Goal: Task Accomplishment & Management: Manage account settings

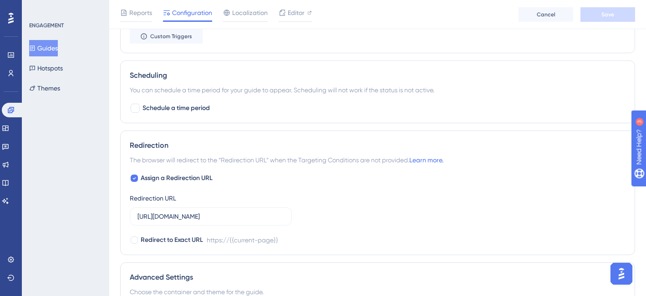
scroll to position [595, 0]
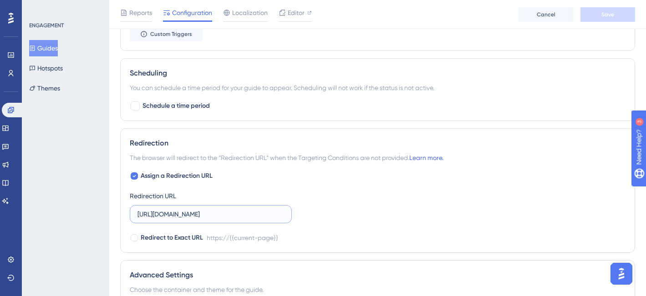
click at [263, 213] on input "https://painel.assertivasolucoes.com.br" at bounding box center [210, 214] width 147 height 10
drag, startPoint x: 275, startPoint y: 216, endPoint x: 256, endPoint y: 214, distance: 18.8
click at [256, 214] on input "https://painel.assertivasolucoes.com.br/inicio" at bounding box center [210, 214] width 147 height 10
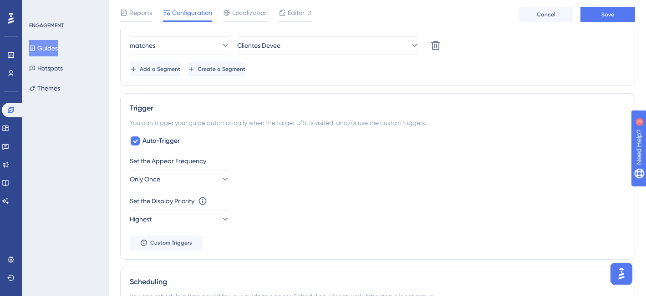
scroll to position [158, 0]
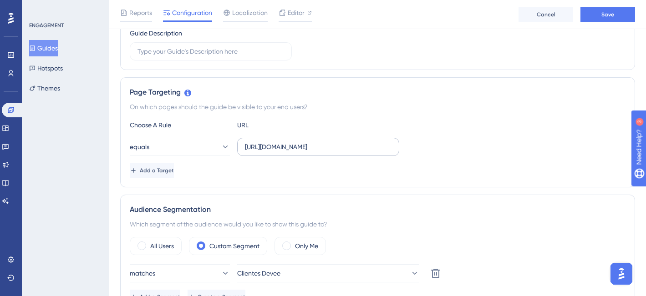
type input "https://painel.assertivasolucoes.com.br/inicio"
click at [376, 148] on input "https://painel.assertivasolucoes.com.br" at bounding box center [318, 147] width 147 height 10
paste input "inicio"
type input "https://painel.assertivasolucoes.com.br/inicio"
click at [481, 137] on div "Choose A Rule URL equals https://painel.assertivasolucoes.com.br/inicio Add a T…" at bounding box center [378, 149] width 496 height 58
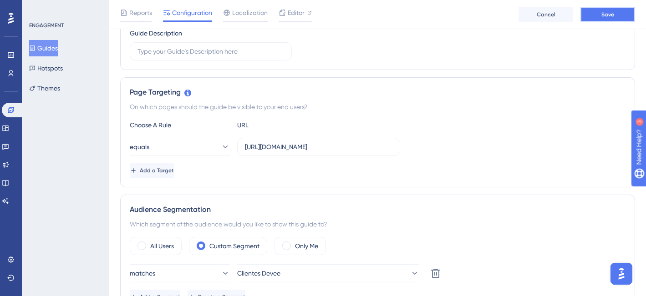
click at [609, 12] on span "Save" at bounding box center [607, 14] width 13 height 7
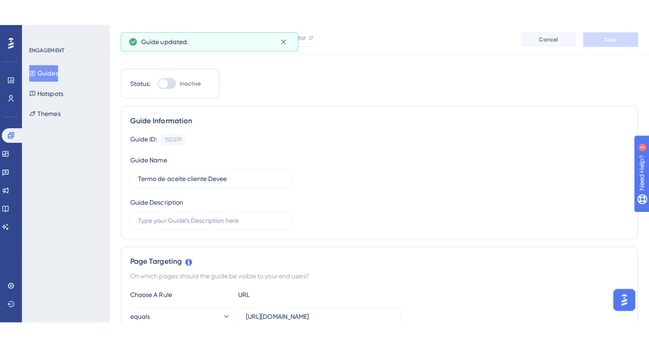
scroll to position [0, 0]
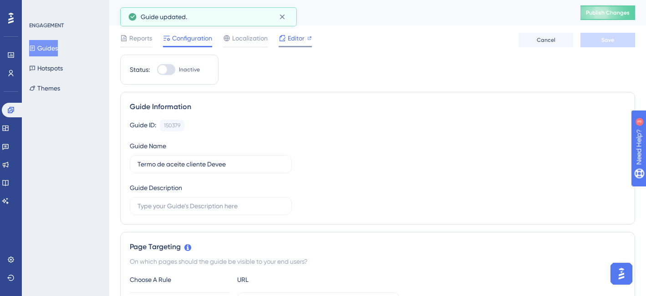
click at [289, 39] on span "Editor" at bounding box center [296, 38] width 17 height 11
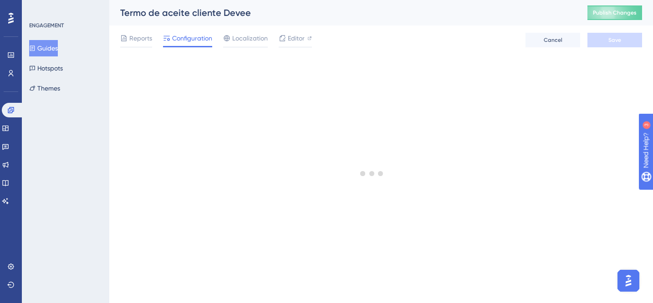
click at [299, 32] on div "Reports Configuration Localization Editor Cancel Save" at bounding box center [381, 39] width 522 height 29
click at [303, 36] on span "Editor" at bounding box center [296, 38] width 17 height 11
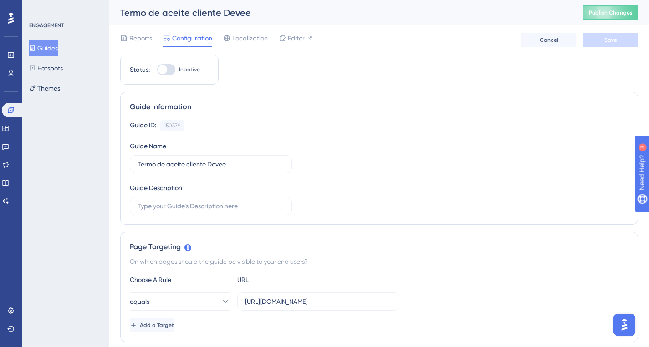
click at [423, 141] on div "Guide ID: 150379 Copy Guide Name Termo de aceite cliente Devee Guide Description" at bounding box center [379, 168] width 499 height 96
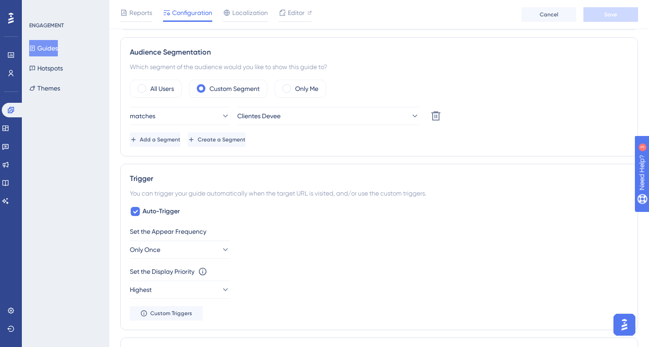
scroll to position [316, 0]
click at [180, 135] on button "Add a Segment" at bounding box center [155, 140] width 51 height 15
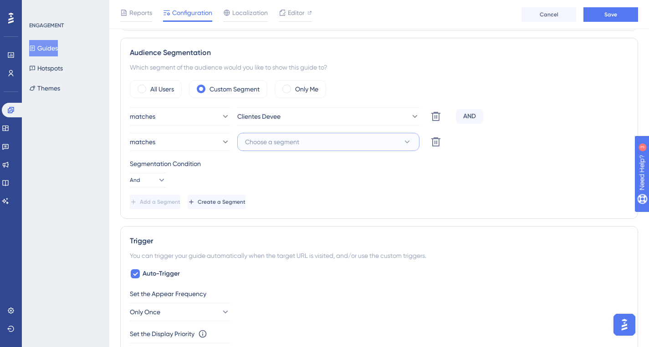
click at [287, 147] on span "Choose a segment" at bounding box center [272, 142] width 54 height 11
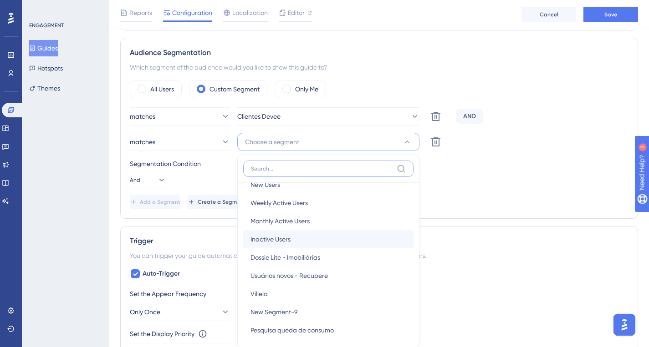
scroll to position [0, 0]
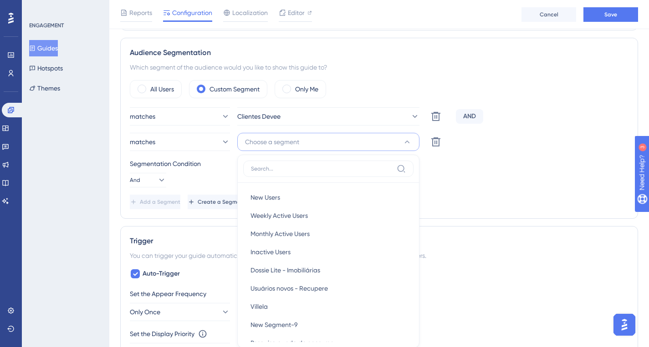
click at [441, 170] on div "Segmentation Condition And" at bounding box center [379, 172] width 499 height 29
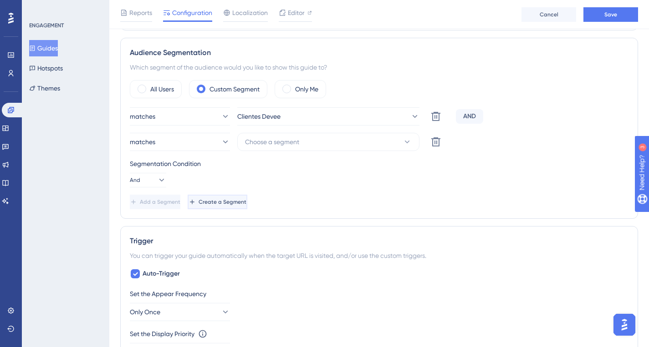
click at [246, 201] on span "Create a Segment" at bounding box center [222, 201] width 48 height 7
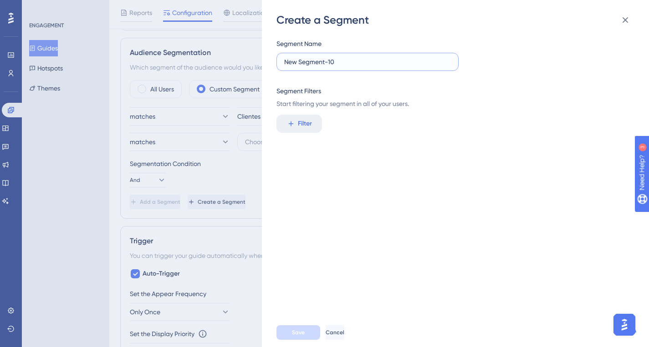
drag, startPoint x: 347, startPoint y: 62, endPoint x: 277, endPoint y: 62, distance: 69.7
click at [277, 62] on label "New Segment-10" at bounding box center [367, 62] width 182 height 18
type input "teste Devee"
click at [344, 143] on div "Segment Name teste Devee Segment Filters Start filtering your segment in all of…" at bounding box center [459, 172] width 367 height 291
click at [309, 127] on span "Filter" at bounding box center [305, 123] width 14 height 11
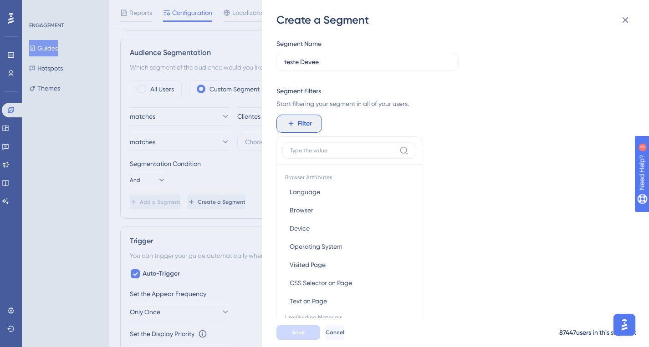
scroll to position [66, 0]
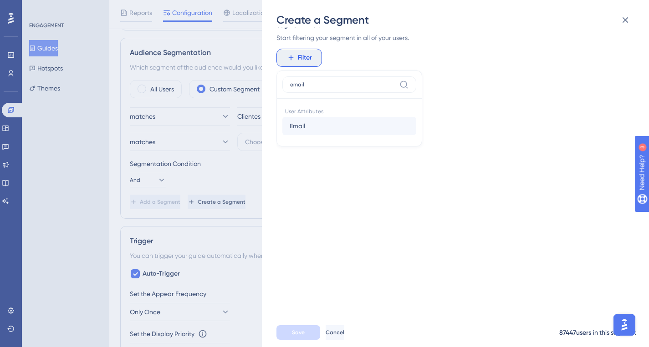
type input "email"
click at [338, 129] on button "Email Email" at bounding box center [349, 126] width 134 height 18
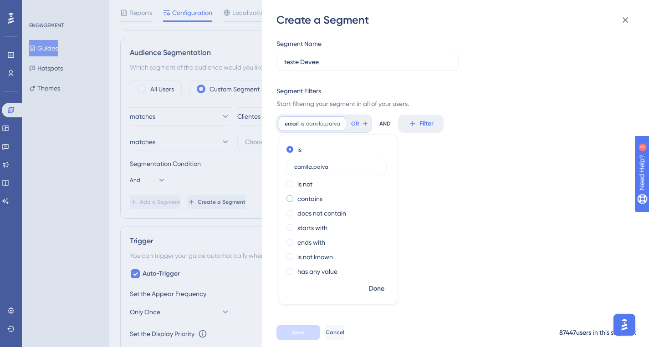
type input "camila.paiva"
click at [295, 198] on div "contains" at bounding box center [335, 198] width 99 height 11
click at [375, 288] on span "Done" at bounding box center [376, 289] width 15 height 11
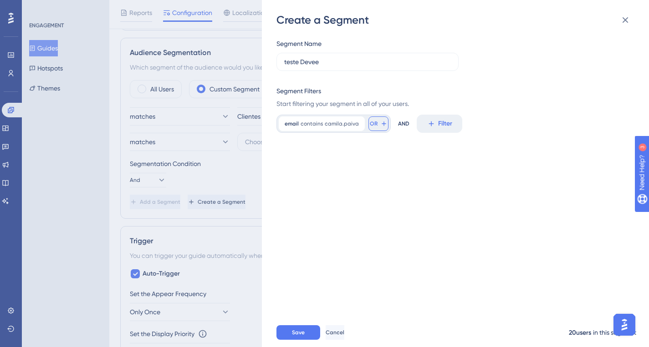
click at [375, 126] on button "OR" at bounding box center [378, 124] width 20 height 15
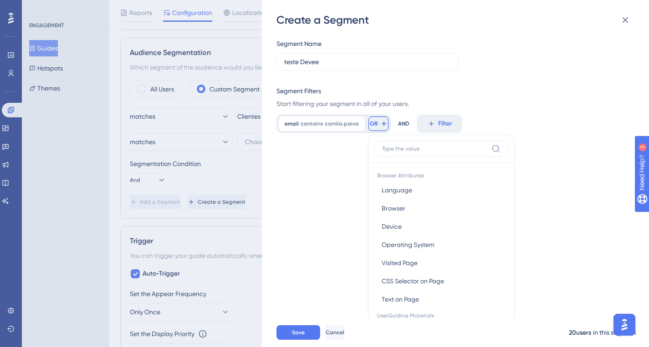
scroll to position [65, 0]
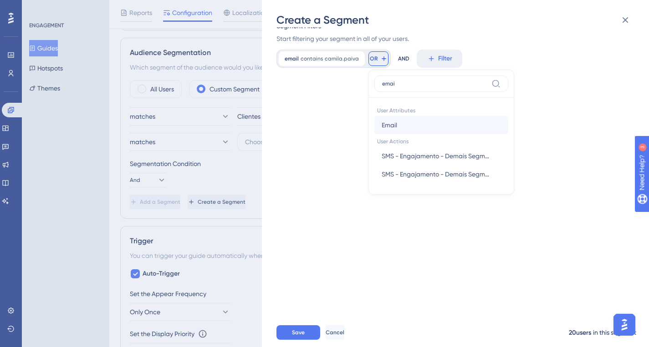
type input "emai"
click at [425, 127] on button "Email Email" at bounding box center [441, 125] width 134 height 18
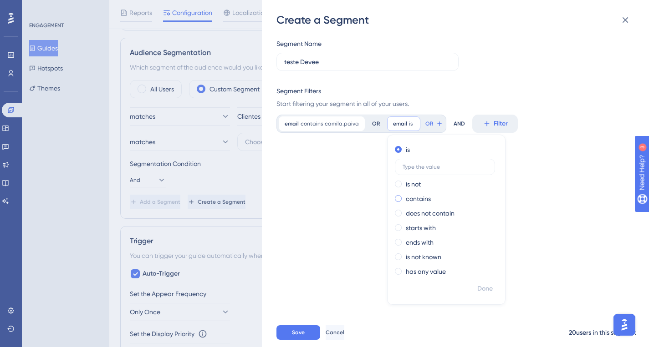
click at [412, 200] on label "contains" at bounding box center [418, 198] width 25 height 11
type input "suelen.reis"
click at [489, 288] on span "Done" at bounding box center [484, 289] width 15 height 11
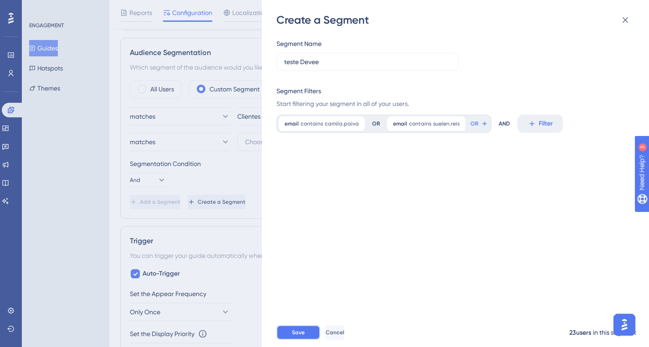
click at [292, 296] on span "Save" at bounding box center [298, 332] width 13 height 7
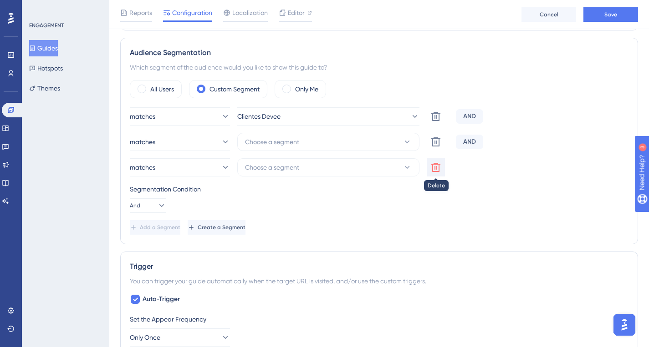
click at [438, 122] on icon at bounding box center [435, 116] width 11 height 11
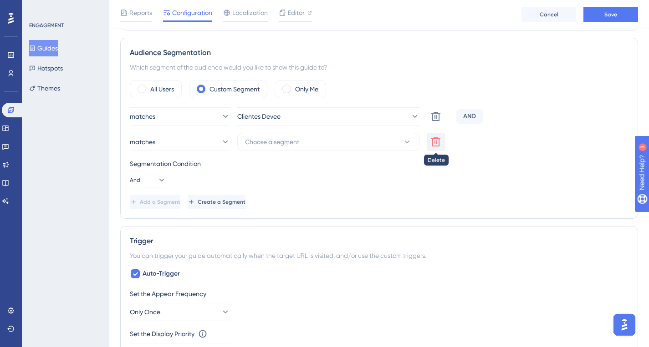
click at [436, 121] on icon at bounding box center [435, 116] width 9 height 9
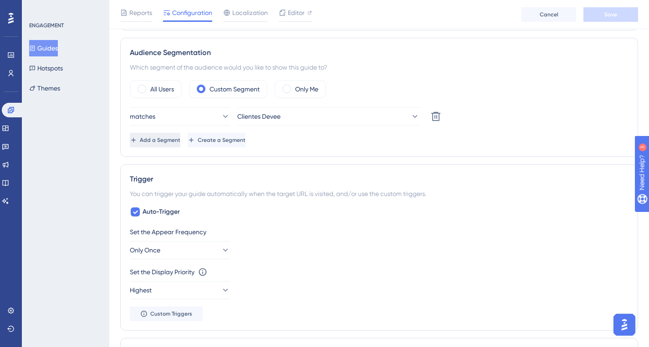
click at [180, 139] on span "Add a Segment" at bounding box center [160, 140] width 41 height 7
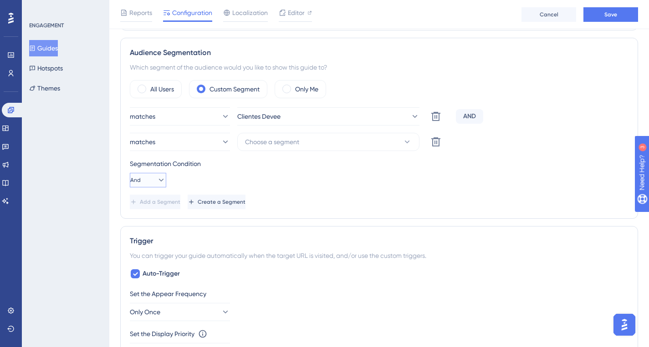
click at [159, 176] on icon at bounding box center [161, 180] width 9 height 9
click at [151, 226] on div "Or Or" at bounding box center [147, 224] width 17 height 18
click at [311, 149] on button "Choose a segment" at bounding box center [328, 142] width 182 height 18
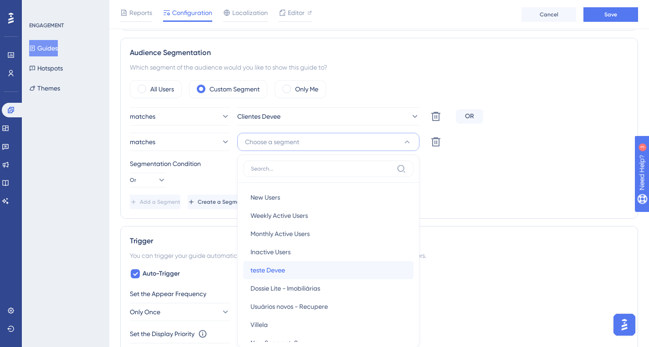
click at [293, 272] on div "teste Devee teste Devee" at bounding box center [328, 270] width 156 height 18
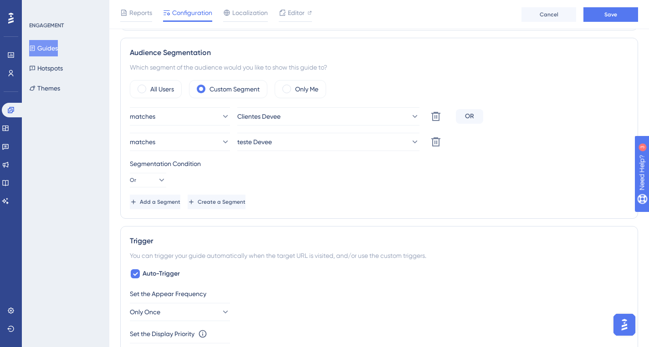
click at [395, 207] on div "Add a Segment Create a Segment" at bounding box center [379, 202] width 499 height 15
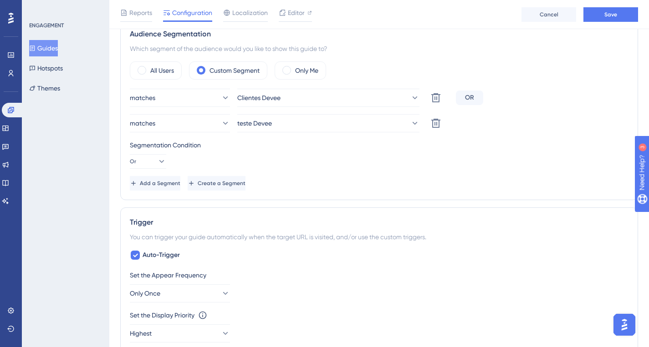
scroll to position [498, 0]
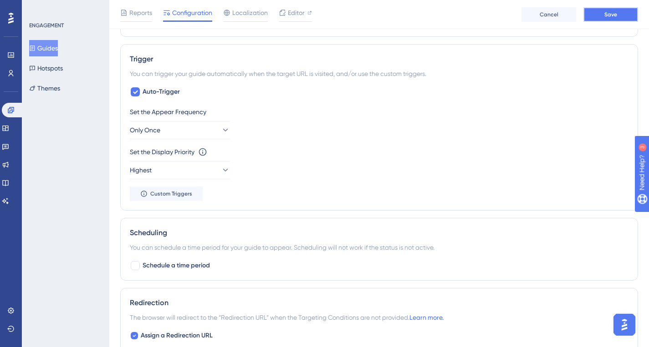
click at [608, 12] on span "Save" at bounding box center [610, 14] width 13 height 7
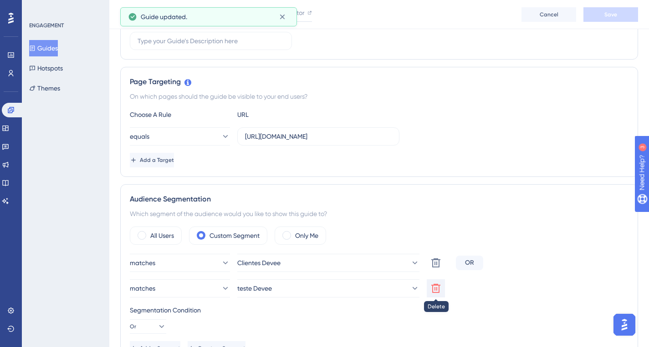
scroll to position [0, 0]
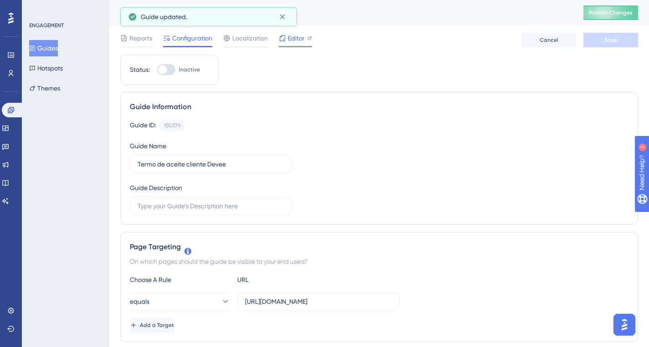
click at [288, 41] on span "Editor" at bounding box center [296, 38] width 17 height 11
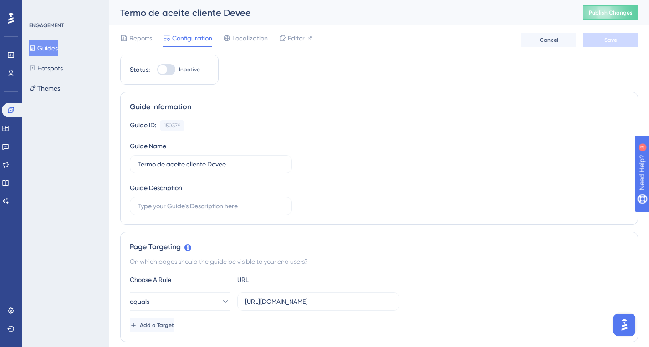
click at [174, 68] on div at bounding box center [166, 69] width 18 height 11
click at [157, 70] on input "Inactive" at bounding box center [157, 70] width 0 height 0
checkbox input "true"
click at [600, 42] on button "Save" at bounding box center [610, 40] width 55 height 15
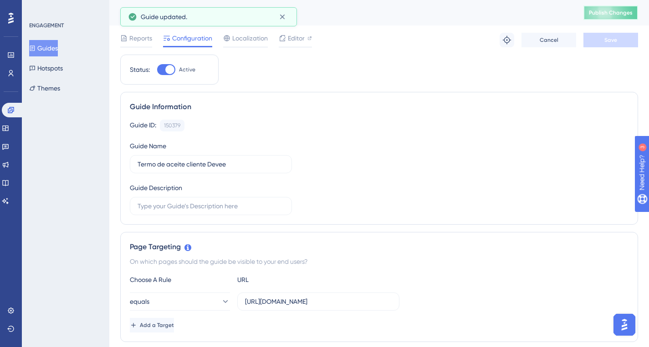
click at [613, 19] on button "Publish Changes" at bounding box center [610, 12] width 55 height 15
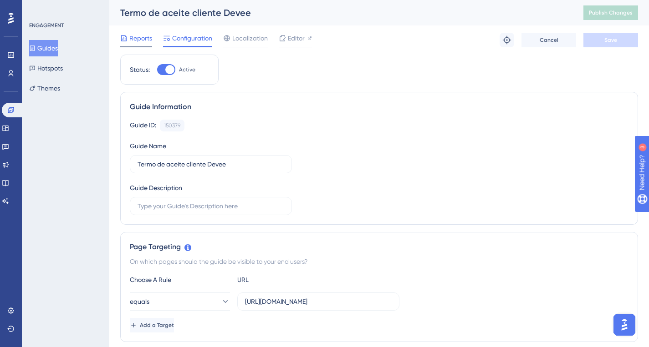
click at [133, 42] on span "Reports" at bounding box center [140, 38] width 23 height 11
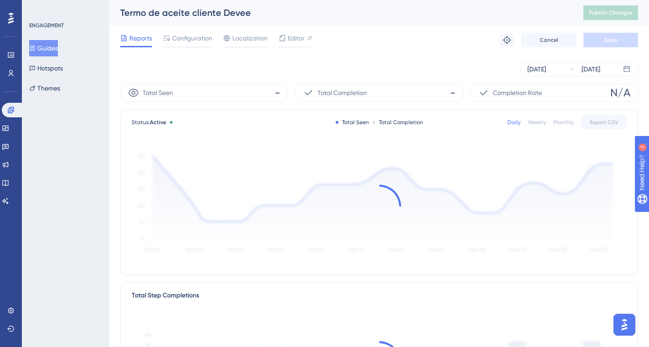
click at [384, 55] on div "Aug 21 2025 Aug 22 2025" at bounding box center [379, 69] width 518 height 29
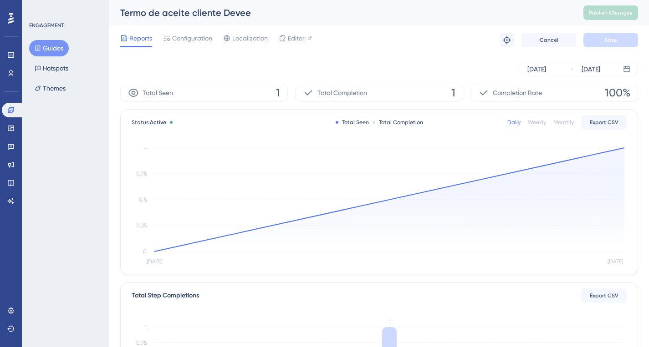
click at [371, 62] on div "[DATE] [DATE]" at bounding box center [379, 69] width 518 height 15
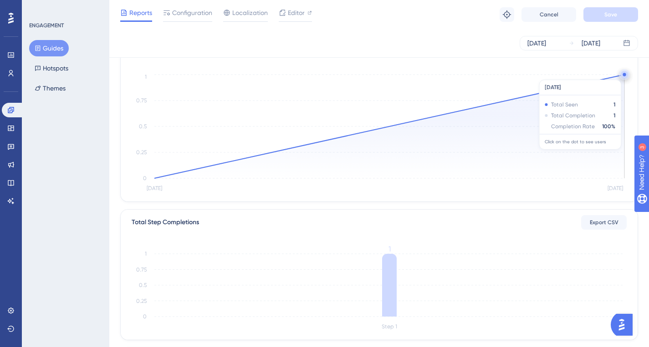
click at [624, 75] on circle at bounding box center [623, 74] width 3 height 3
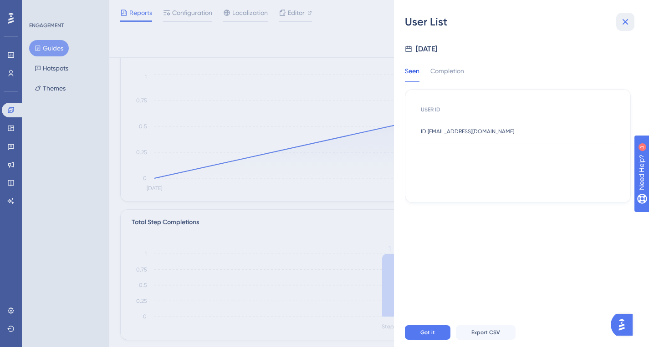
click at [626, 20] on icon at bounding box center [625, 21] width 11 height 11
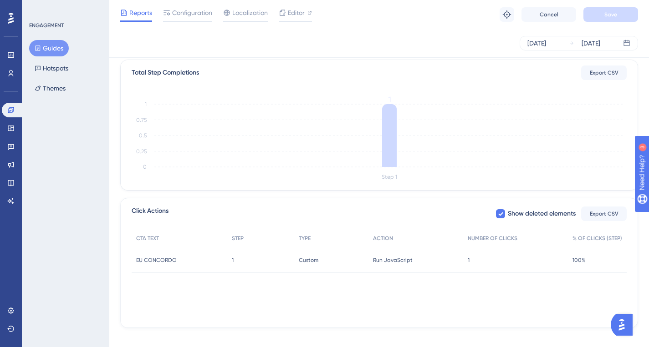
scroll to position [220, 0]
click at [314, 261] on span "Custom" at bounding box center [309, 259] width 20 height 7
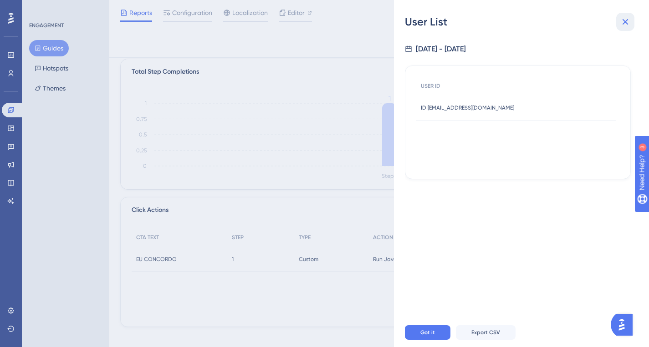
click at [625, 25] on icon at bounding box center [625, 21] width 11 height 11
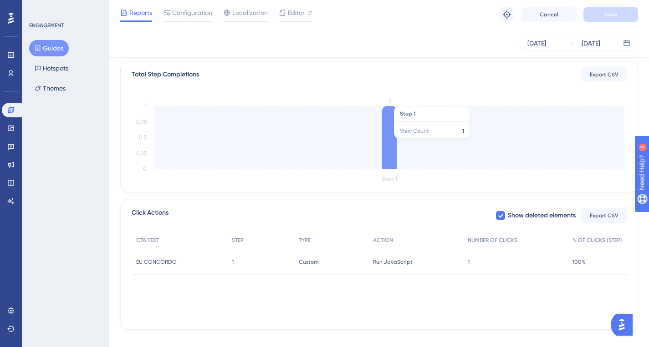
scroll to position [64, 0]
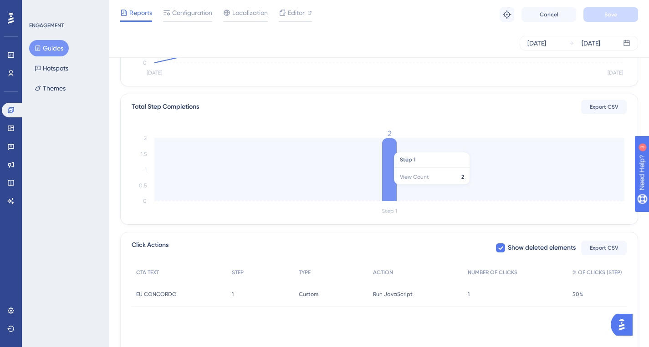
scroll to position [229, 0]
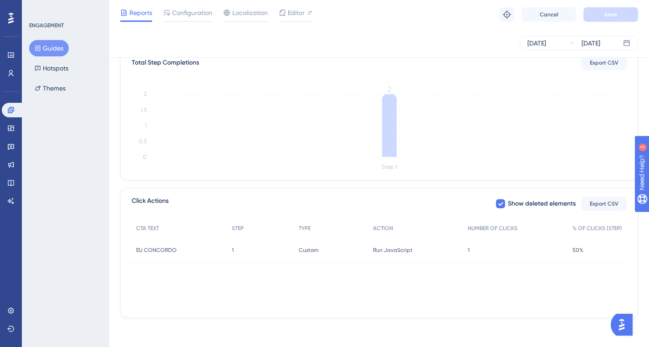
click at [401, 255] on div "Run JavaScript Run JavaScript" at bounding box center [415, 250] width 95 height 25
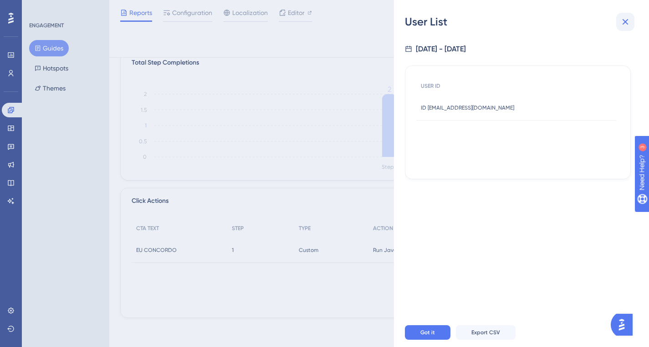
click at [619, 27] on button at bounding box center [625, 22] width 18 height 18
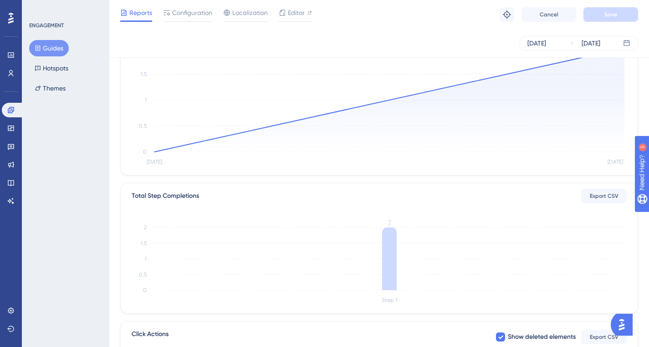
scroll to position [43, 0]
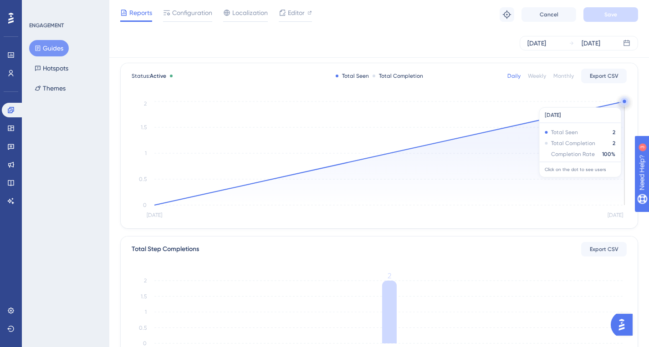
click at [624, 102] on circle at bounding box center [623, 101] width 3 height 3
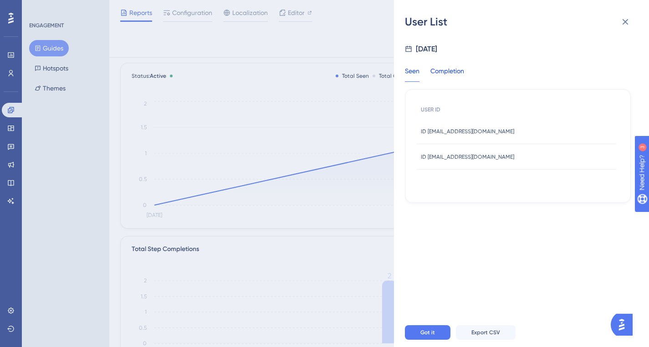
click at [443, 74] on div "Completion" at bounding box center [447, 74] width 34 height 16
click at [630, 24] on icon at bounding box center [625, 21] width 11 height 11
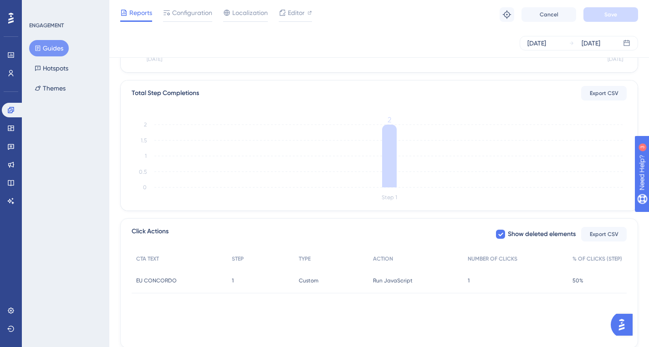
scroll to position [229, 0]
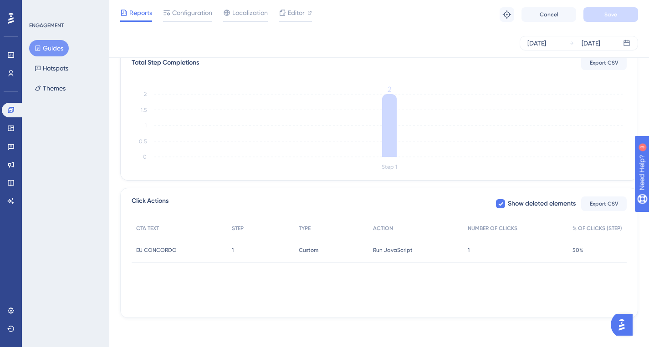
click at [400, 248] on span "Run JavaScript" at bounding box center [393, 250] width 40 height 7
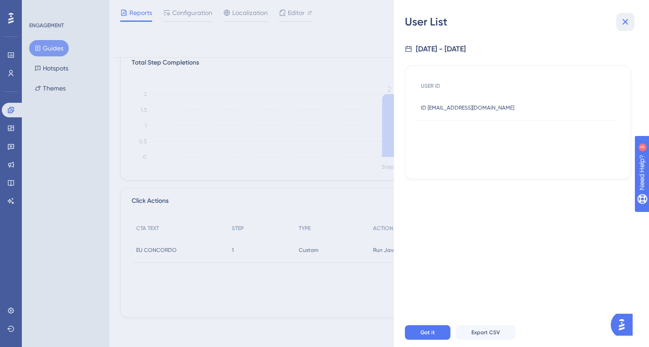
click at [621, 25] on icon at bounding box center [625, 21] width 11 height 11
